Goal: Transaction & Acquisition: Book appointment/travel/reservation

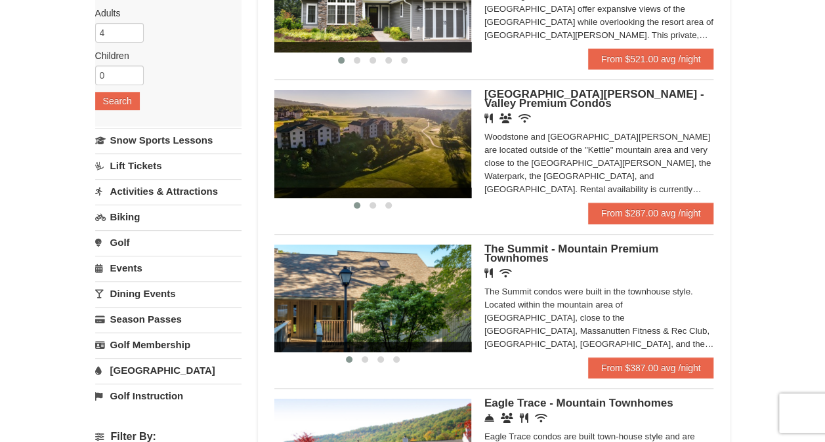
scroll to position [131, 0]
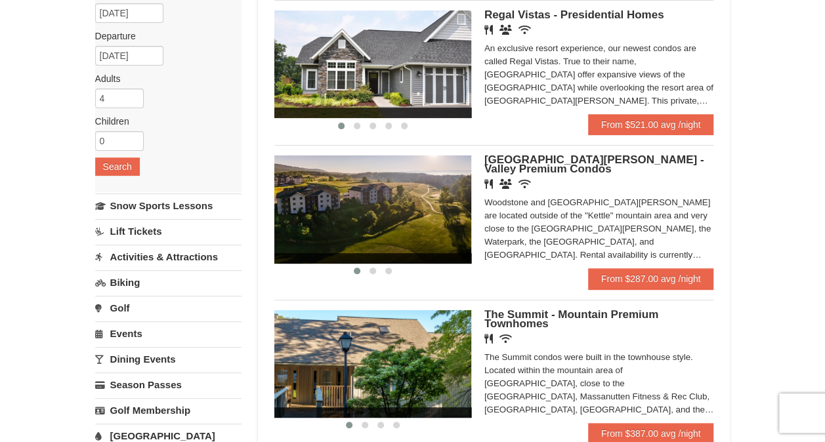
click at [462, 68] on img at bounding box center [372, 65] width 197 height 108
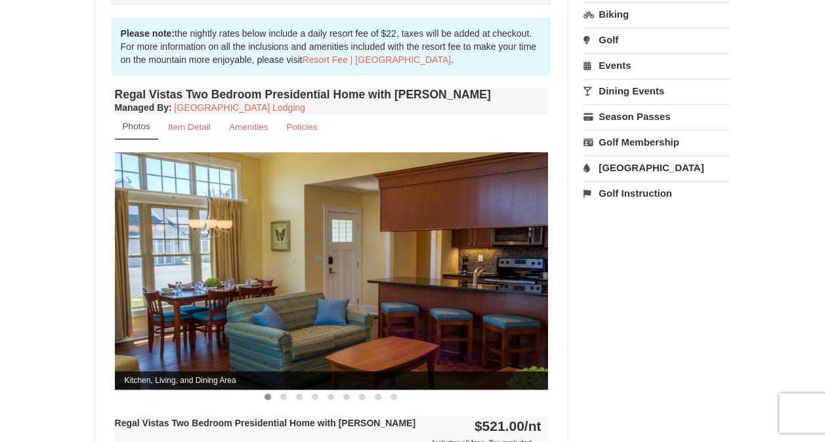
scroll to position [460, 0]
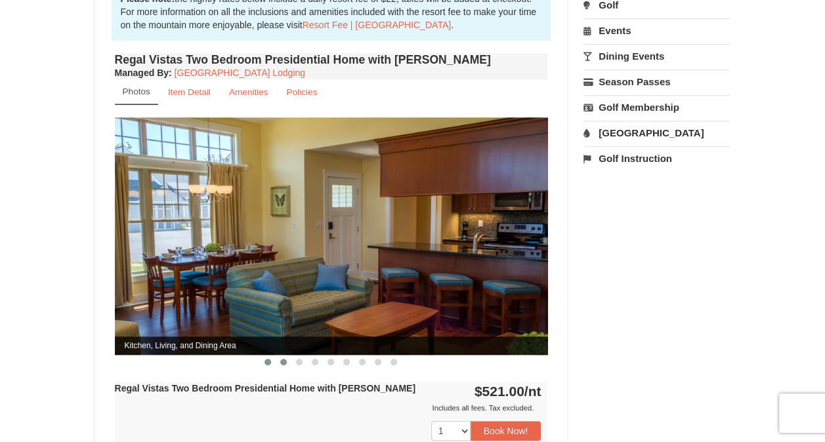
click at [290, 356] on button at bounding box center [284, 362] width 16 height 13
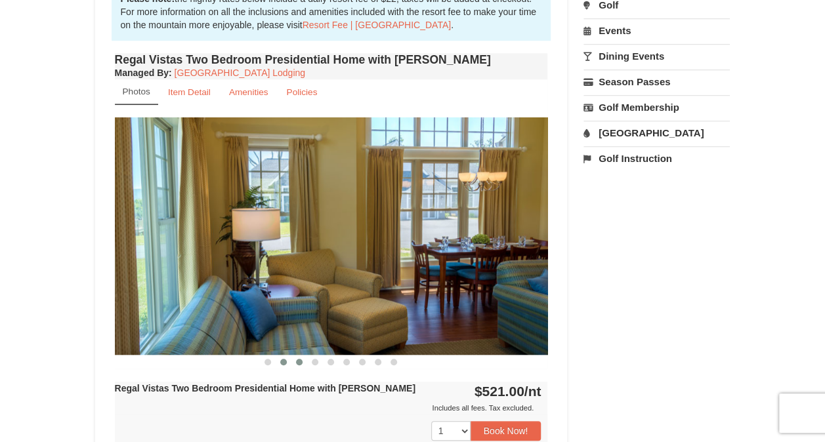
click at [297, 356] on button at bounding box center [299, 362] width 16 height 13
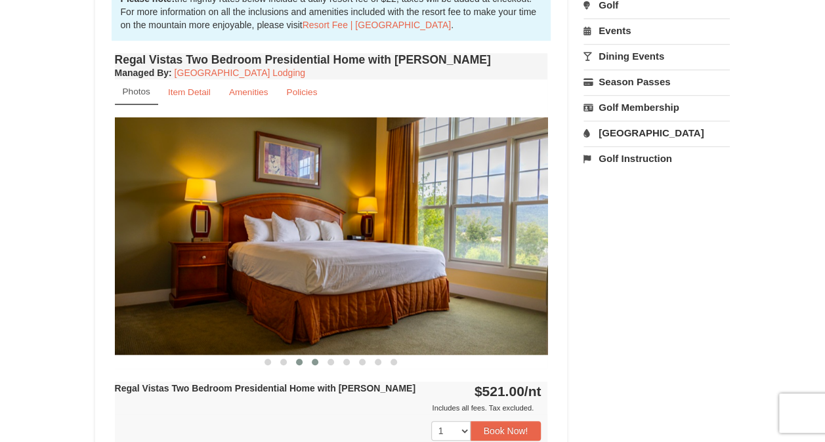
click at [311, 356] on button at bounding box center [315, 362] width 16 height 13
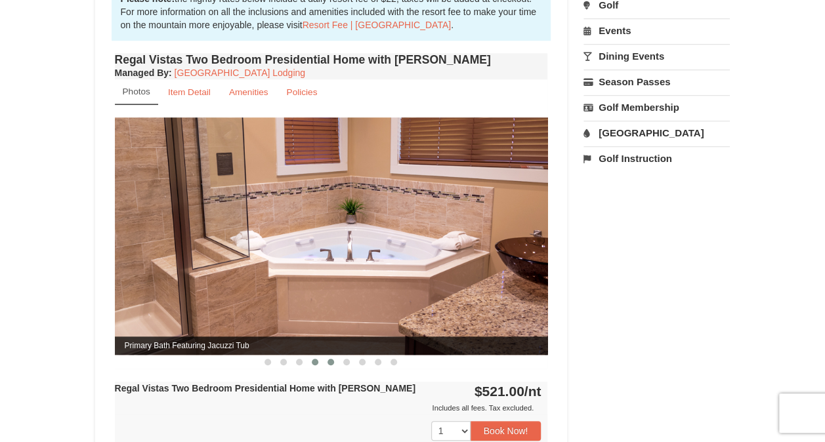
click at [330, 359] on span at bounding box center [331, 362] width 7 height 7
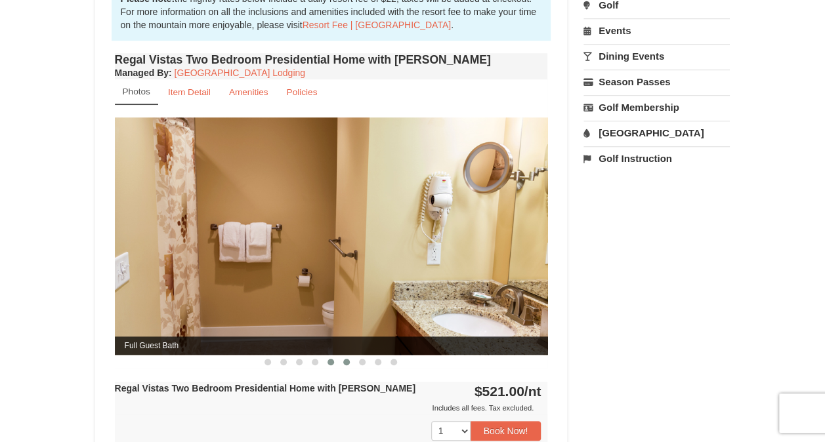
click at [344, 359] on span at bounding box center [346, 362] width 7 height 7
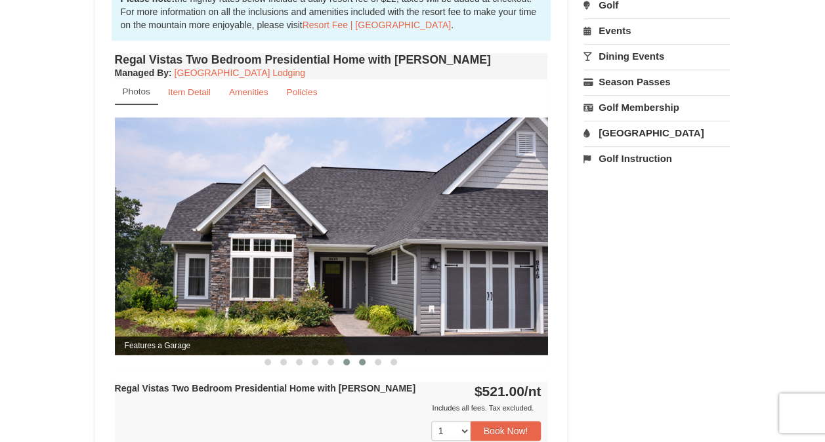
click at [361, 359] on span at bounding box center [362, 362] width 7 height 7
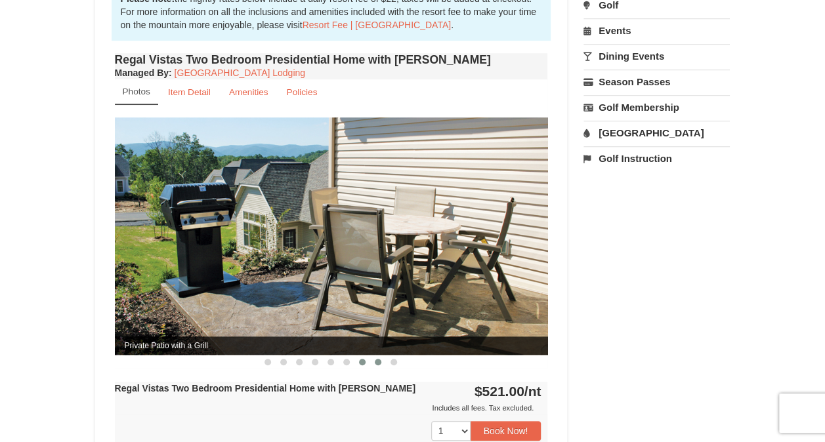
click at [377, 359] on span at bounding box center [378, 362] width 7 height 7
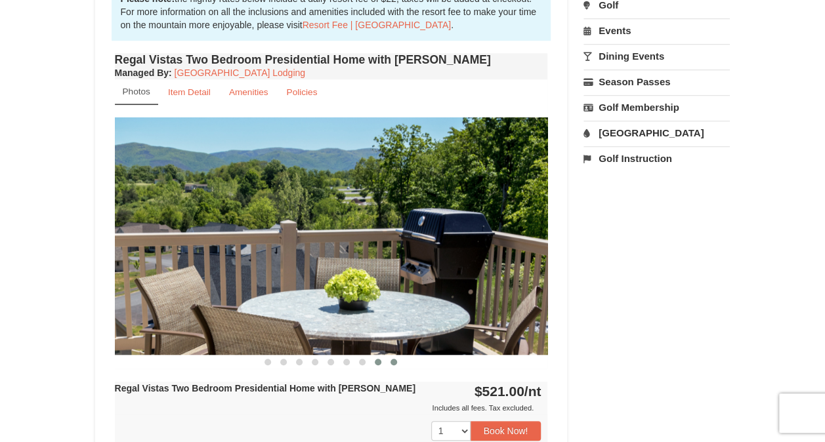
click at [395, 359] on span at bounding box center [394, 362] width 7 height 7
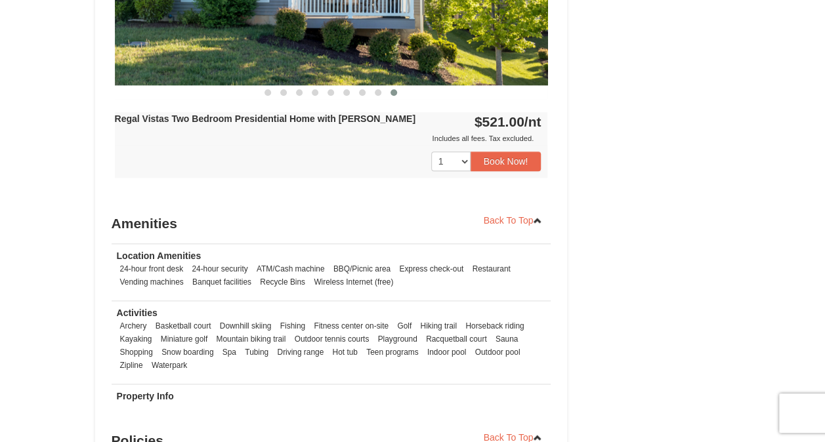
scroll to position [788, 0]
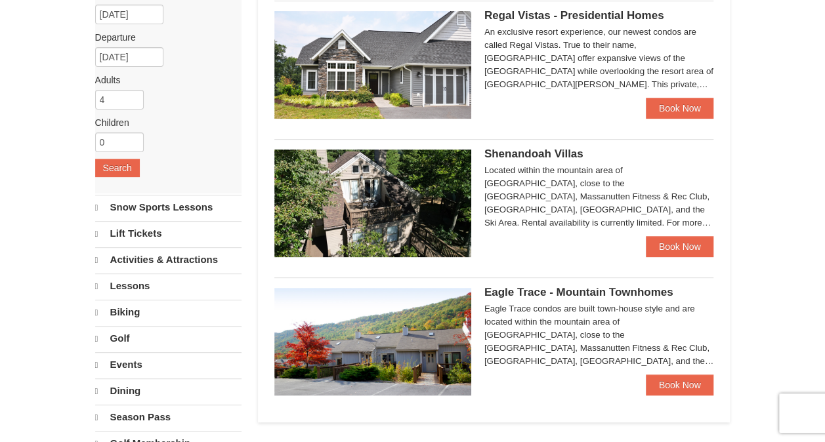
select select "9"
